Goal: Find specific page/section: Find specific page/section

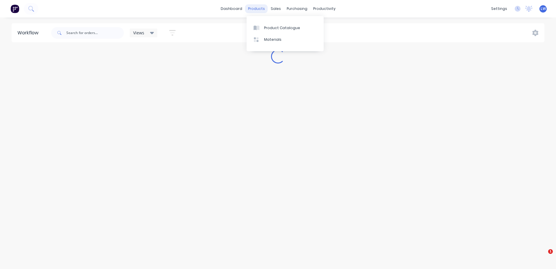
click at [254, 9] on div "products" at bounding box center [256, 8] width 23 height 9
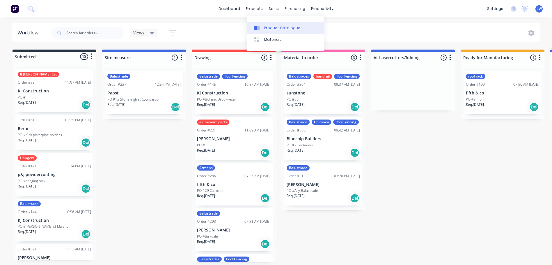
click at [264, 32] on link "Product Catalogue" at bounding box center [285, 28] width 77 height 12
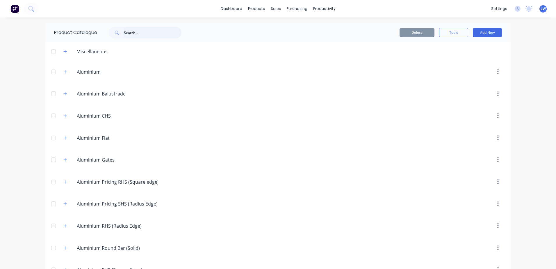
click at [159, 33] on input "text" at bounding box center [153, 33] width 58 height 12
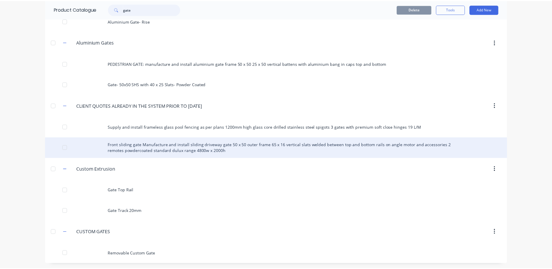
scroll to position [54, 0]
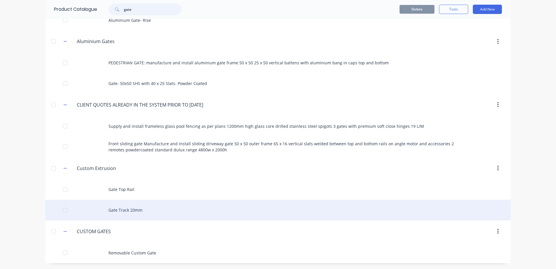
type input "gate"
click at [123, 211] on div "Gate Track 20mm" at bounding box center [278, 210] width 466 height 21
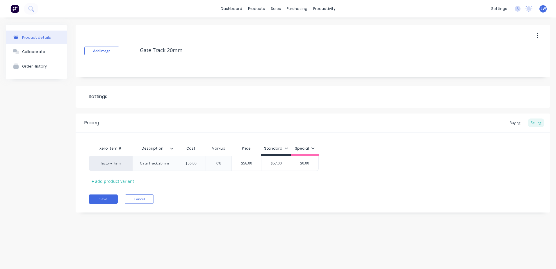
type textarea "x"
click at [264, 25] on div "Product Catalogue" at bounding box center [282, 27] width 36 height 5
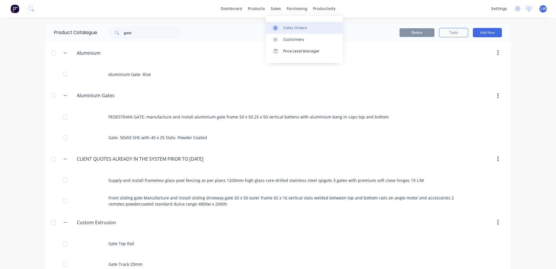
click at [284, 28] on div "Sales Orders" at bounding box center [295, 27] width 24 height 5
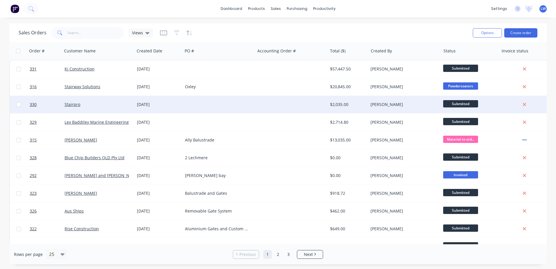
click at [84, 107] on div "Stairpro" at bounding box center [97, 105] width 65 height 6
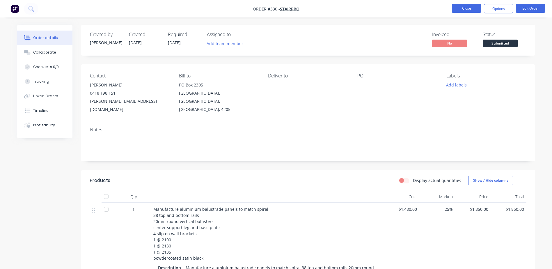
click at [467, 8] on button "Close" at bounding box center [466, 8] width 29 height 9
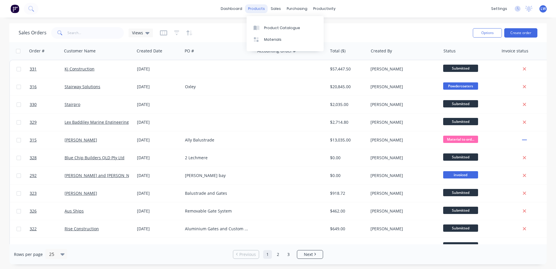
click at [255, 8] on div "products" at bounding box center [256, 8] width 23 height 9
click at [261, 26] on div at bounding box center [258, 27] width 9 height 5
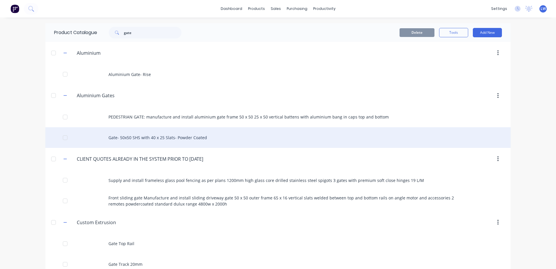
scroll to position [54, 0]
